Goal: Transaction & Acquisition: Purchase product/service

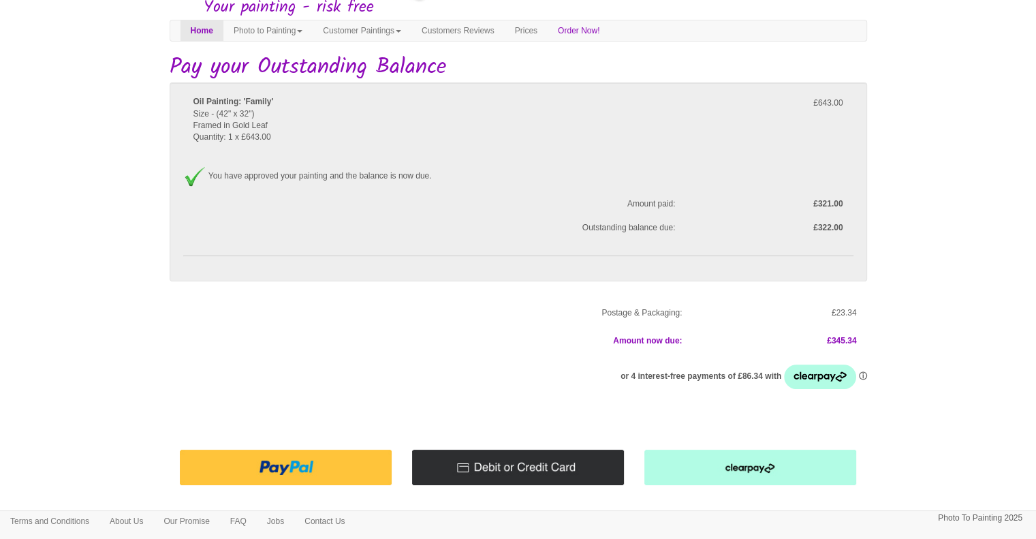
scroll to position [96, 0]
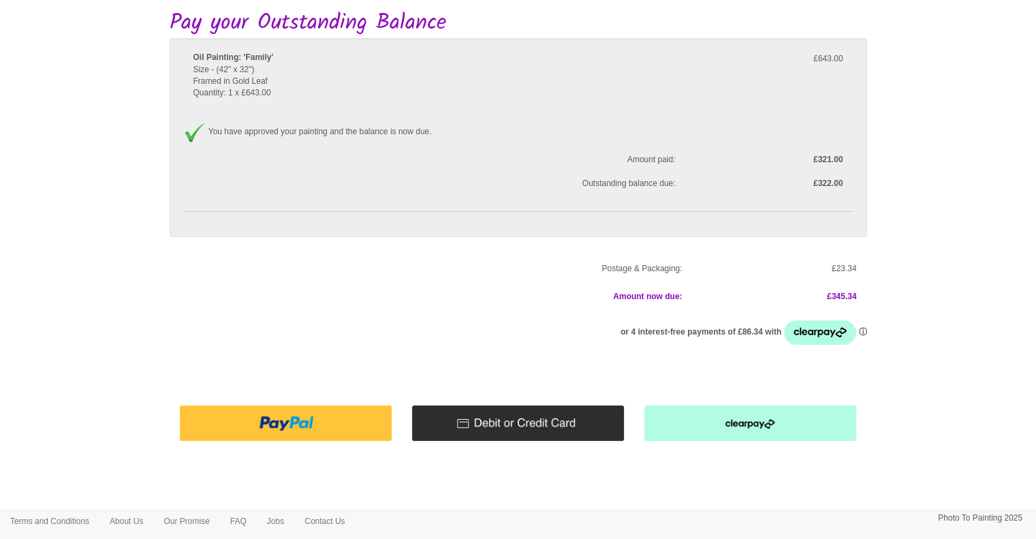
click at [505, 415] on img at bounding box center [518, 422] width 212 height 35
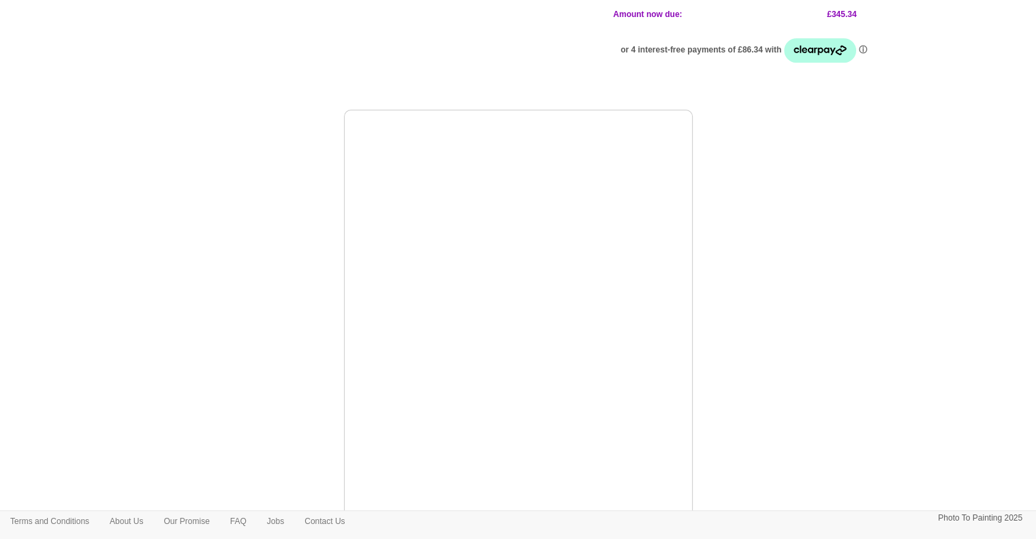
scroll to position [377, 0]
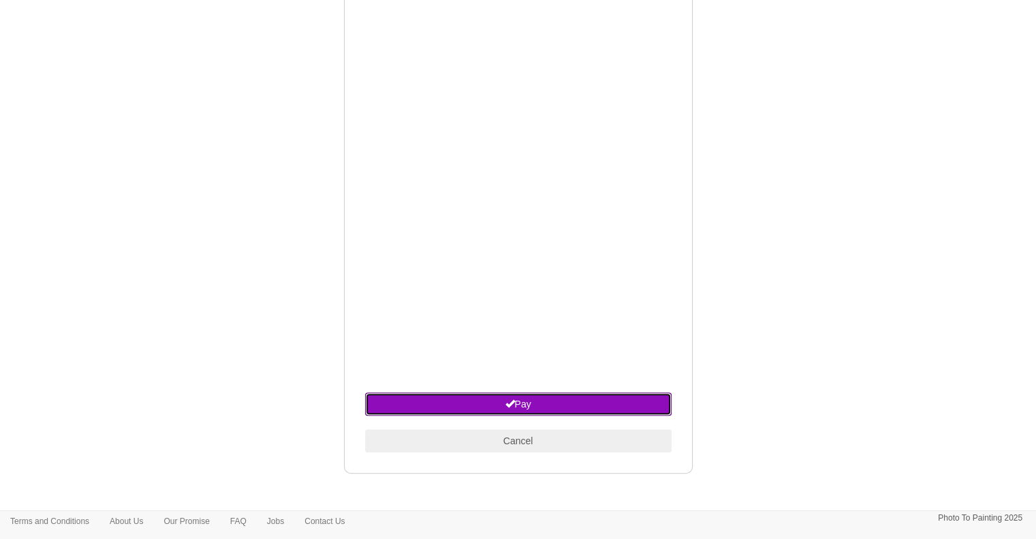
click at [601, 404] on button "Pay" at bounding box center [518, 403] width 307 height 23
